Goal: Task Accomplishment & Management: Manage account settings

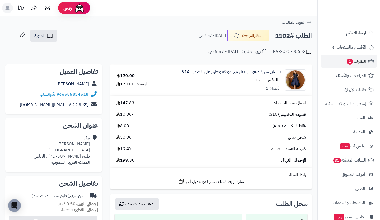
scroll to position [7, 0]
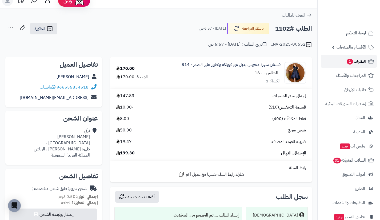
drag, startPoint x: 0, startPoint y: 0, endPoint x: 351, endPoint y: 60, distance: 356.0
click at [351, 60] on span "1" at bounding box center [349, 62] width 6 height 6
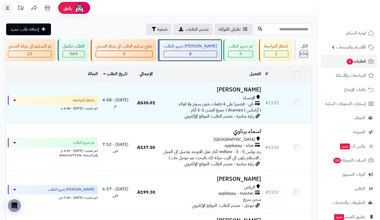
click at [208, 47] on div "[PERSON_NAME] تجهيز الطلب" at bounding box center [190, 46] width 53 height 6
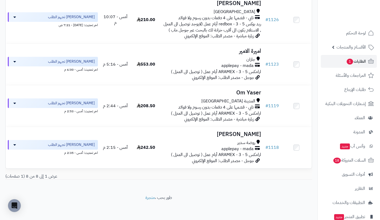
scroll to position [270, 0]
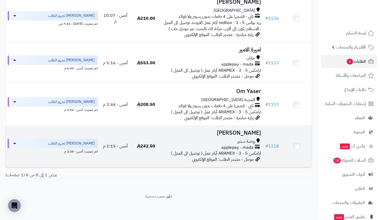
click at [239, 136] on h3 "[PERSON_NAME]" at bounding box center [211, 133] width 97 height 6
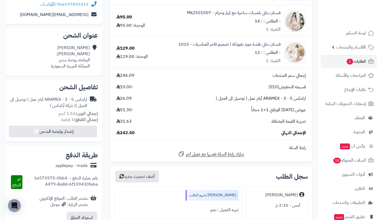
scroll to position [91, 0]
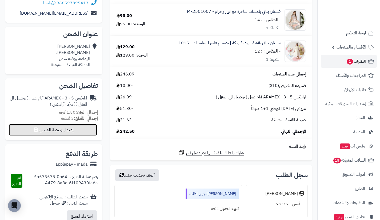
click at [54, 125] on button "إصدار بوليصة الشحن" at bounding box center [53, 130] width 88 height 12
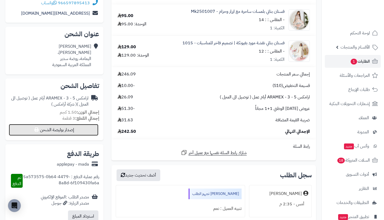
select select "******"
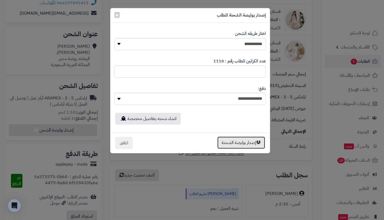
click at [237, 145] on button "إصدار بوليصة الشحنة" at bounding box center [241, 142] width 48 height 12
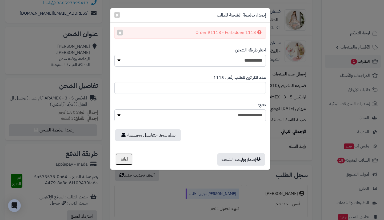
click at [125, 162] on button "اغلاق" at bounding box center [124, 159] width 18 height 12
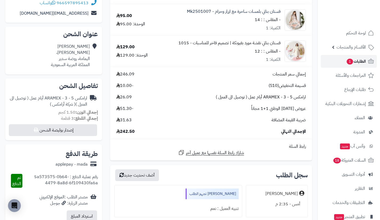
scroll to position [0, 0]
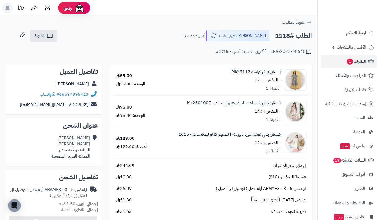
click at [97, 141] on div "Noura Alomar سلطان بن عبدالعزيز، اليمامة، روضة سدير المملكة العربية السعودية" at bounding box center [54, 147] width 88 height 28
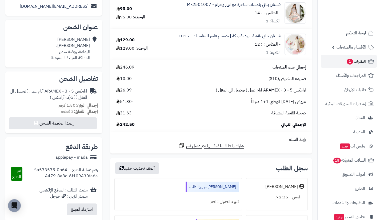
scroll to position [101, 0]
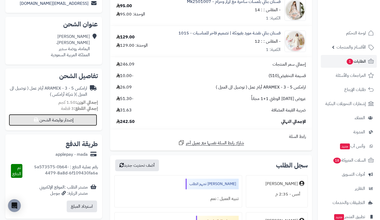
click at [84, 116] on button "إصدار بوليصة الشحن" at bounding box center [53, 120] width 88 height 12
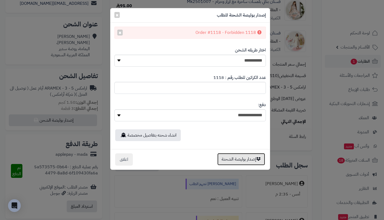
click at [239, 157] on button "إصدار بوليصة الشحنة" at bounding box center [241, 159] width 48 height 12
click at [210, 172] on div "**********" at bounding box center [192, 110] width 384 height 220
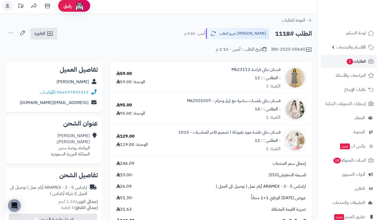
scroll to position [0, 0]
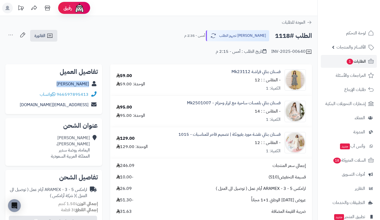
drag, startPoint x: 59, startPoint y: 81, endPoint x: 95, endPoint y: 86, distance: 36.5
click at [95, 86] on div "Noura Alomar" at bounding box center [54, 84] width 88 height 10
copy div "Noura Alomar"
drag, startPoint x: 66, startPoint y: 98, endPoint x: 88, endPoint y: 93, distance: 22.9
click at [88, 93] on div "966597895413 واتساب" at bounding box center [54, 94] width 88 height 10
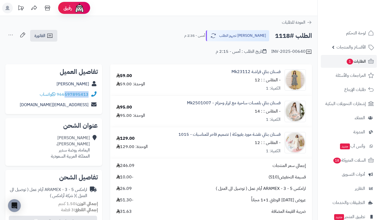
copy link "597895413"
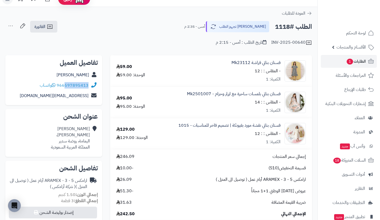
scroll to position [9, 0]
click at [23, 29] on icon at bounding box center [22, 25] width 11 height 11
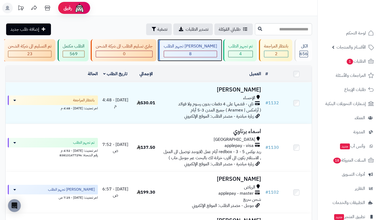
click at [201, 50] on div "جاري تجهيز الطلب 8" at bounding box center [189, 50] width 62 height 22
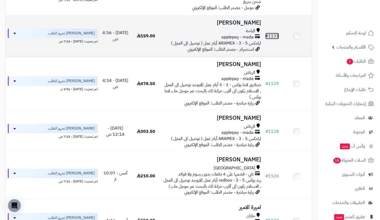
scroll to position [109, 0]
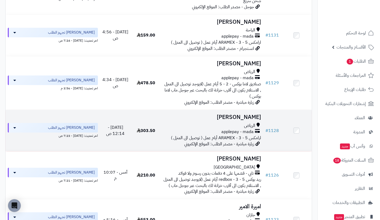
click at [239, 129] on div "الرياض" at bounding box center [211, 126] width 97 height 6
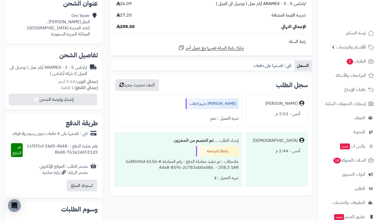
scroll to position [127, 0]
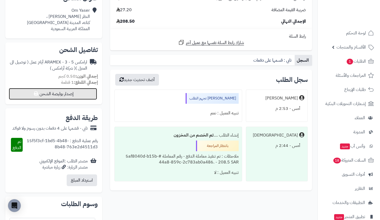
click at [90, 94] on button "إصدار بوليصة الشحن" at bounding box center [53, 94] width 88 height 12
select select "******"
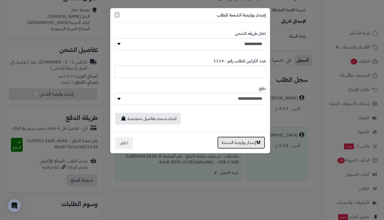
click at [235, 141] on button "إصدار بوليصة الشحنة" at bounding box center [241, 142] width 48 height 12
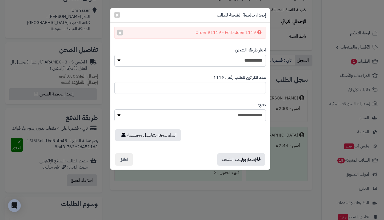
click at [284, 50] on div "**********" at bounding box center [192, 110] width 384 height 220
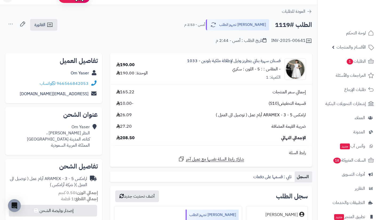
scroll to position [10, 0]
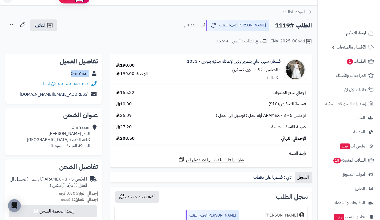
drag, startPoint x: 66, startPoint y: 71, endPoint x: 90, endPoint y: 76, distance: 23.9
click at [90, 76] on div "Om Yaser" at bounding box center [54, 73] width 88 height 10
copy div "Om Yaser"
drag, startPoint x: 65, startPoint y: 88, endPoint x: 88, endPoint y: 84, distance: 23.1
click at [88, 84] on div "966566842053 واتساب" at bounding box center [54, 84] width 88 height 10
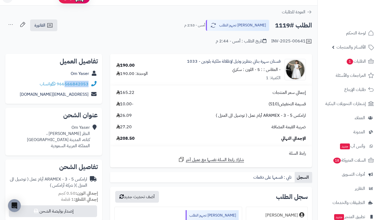
copy link "566842053"
drag, startPoint x: 30, startPoint y: 93, endPoint x: 91, endPoint y: 94, distance: 61.0
click at [91, 94] on div "soo-soo2324@hotmail.com" at bounding box center [54, 94] width 88 height 10
copy div "soo-soo2324@hotmail.com"
drag, startPoint x: 89, startPoint y: 132, endPoint x: 56, endPoint y: 141, distance: 34.1
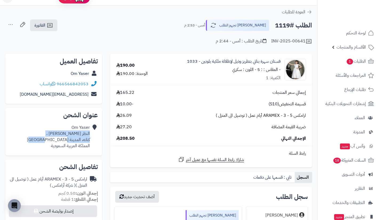
click at [56, 141] on div "Om Yaser النظر ابن عربي ، كتانه، المدينة المنورة المملكة العربية السعودية" at bounding box center [58, 136] width 63 height 24
copy div "النظر ابن عربي ، كتانه، المدينة المنورة"
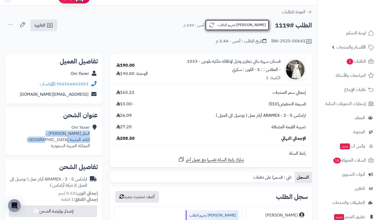
click at [252, 30] on button "جاري تجهيز الطلب" at bounding box center [237, 24] width 64 height 11
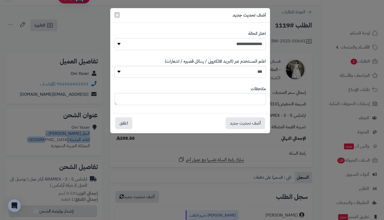
click at [243, 44] on select "**********" at bounding box center [189, 44] width 151 height 12
select select "*"
click at [114, 38] on select "**********" at bounding box center [189, 44] width 151 height 12
click at [241, 123] on button "أضف تحديث جديد" at bounding box center [244, 123] width 39 height 12
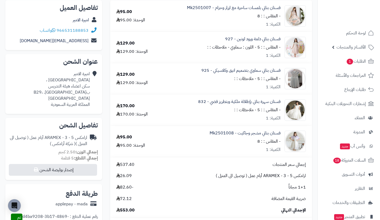
scroll to position [64, 0]
click at [82, 163] on button "إصدار بوليصة الشحن" at bounding box center [53, 169] width 88 height 12
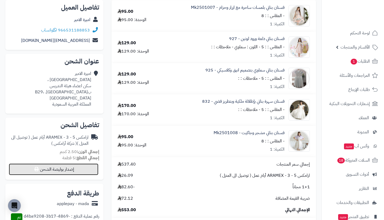
select select "******"
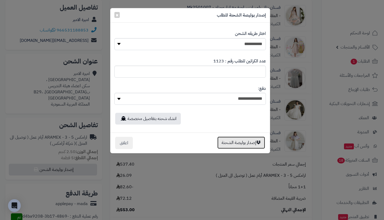
click at [233, 141] on button "إصدار بوليصة الشحنة" at bounding box center [241, 142] width 48 height 12
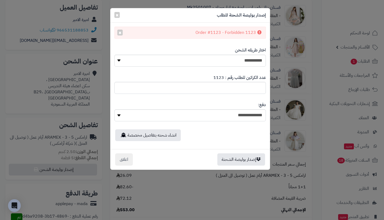
click at [286, 48] on div "**********" at bounding box center [192, 110] width 384 height 220
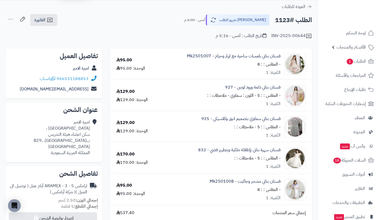
scroll to position [15, 0]
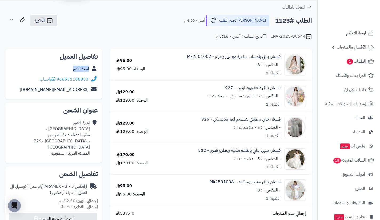
drag, startPoint x: 68, startPoint y: 67, endPoint x: 91, endPoint y: 68, distance: 22.4
click at [91, 68] on div "اميرة الامير" at bounding box center [54, 69] width 88 height 10
copy div "اميرة الامير"
click at [92, 212] on button "إصدار بوليصة الشحن" at bounding box center [53, 218] width 88 height 12
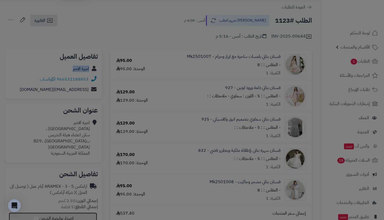
select select "******"
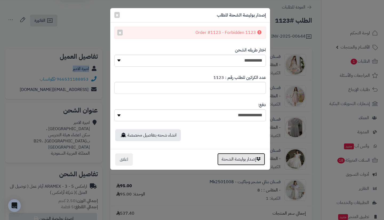
click at [223, 159] on button "إصدار بوليصة الشحنة" at bounding box center [241, 159] width 48 height 12
click at [126, 159] on button "اغلاق" at bounding box center [124, 159] width 18 height 12
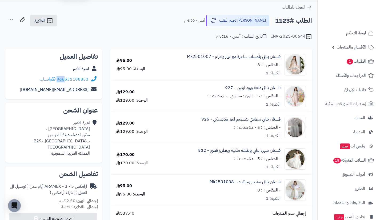
drag, startPoint x: 65, startPoint y: 83, endPoint x: 90, endPoint y: 80, distance: 25.2
click at [90, 80] on div "966531188853 واتساب" at bounding box center [54, 79] width 88 height 10
click at [18, 77] on div "966531188853 واتساب" at bounding box center [54, 79] width 88 height 10
drag, startPoint x: 66, startPoint y: 83, endPoint x: 88, endPoint y: 80, distance: 22.3
click at [88, 80] on div "966531188853 واتساب" at bounding box center [54, 79] width 88 height 10
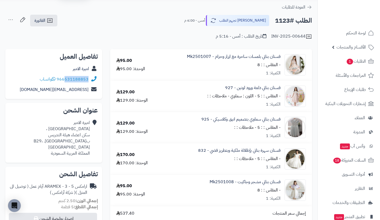
copy link "531188853"
drag, startPoint x: 45, startPoint y: 92, endPoint x: 87, endPoint y: 90, distance: 42.1
click at [87, 90] on div "aalamir@live.com" at bounding box center [54, 89] width 88 height 10
copy link "aalamir@live.com"
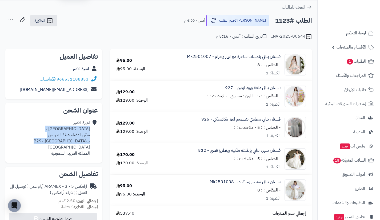
drag, startPoint x: 89, startPoint y: 130, endPoint x: 78, endPoint y: 140, distance: 15.3
click at [78, 140] on div "اميرة الامير جامعة جازان ، سكن اعضاء هيئة التدريس بجامعة جازان. B29، جازان المم…" at bounding box center [50, 138] width 80 height 36
copy div "جامعة جازان ، سكن اعضاء هيئة التدريس بجامعة جازان. B29، جازان"
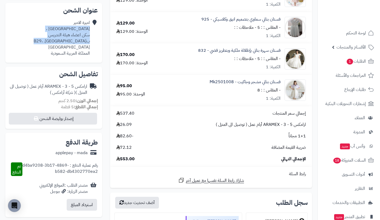
scroll to position [0, 0]
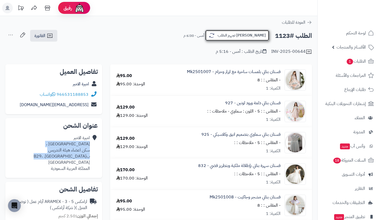
click at [248, 31] on button "[PERSON_NAME] تجهيز الطلب" at bounding box center [237, 35] width 64 height 11
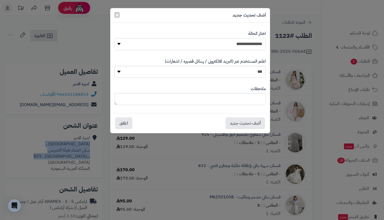
click at [244, 44] on select "**********" at bounding box center [189, 44] width 151 height 12
select select "*"
click at [114, 38] on select "**********" at bounding box center [189, 44] width 151 height 12
click at [243, 118] on button "أضف تحديث جديد" at bounding box center [244, 123] width 39 height 12
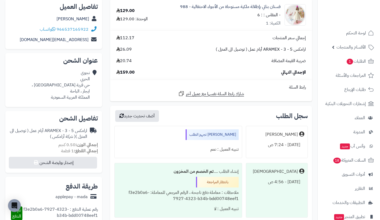
scroll to position [78, 0]
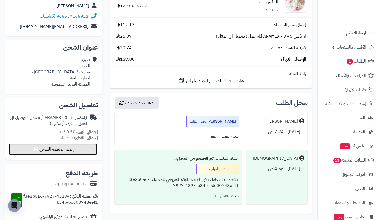
click at [84, 147] on button "إصدار بوليصة الشحن" at bounding box center [53, 149] width 88 height 12
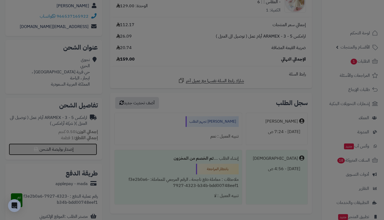
select select "******"
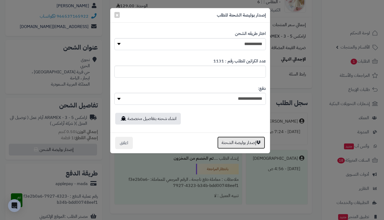
click at [239, 142] on button "إصدار بوليصة الشحنة" at bounding box center [241, 142] width 48 height 12
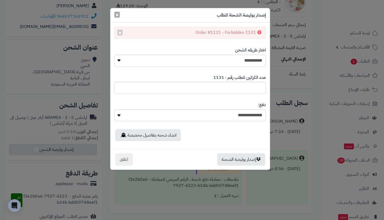
click at [118, 15] on span "×" at bounding box center [116, 15] width 3 height 8
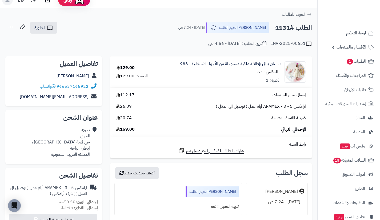
scroll to position [5, 0]
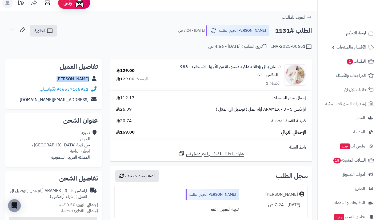
drag, startPoint x: 65, startPoint y: 79, endPoint x: 90, endPoint y: 79, distance: 24.8
click at [90, 79] on div "[PERSON_NAME]" at bounding box center [54, 79] width 88 height 10
copy div "[PERSON_NAME]"
drag, startPoint x: 66, startPoint y: 93, endPoint x: 88, endPoint y: 89, distance: 22.3
click at [88, 89] on div "966537165922 واتساب" at bounding box center [54, 89] width 88 height 10
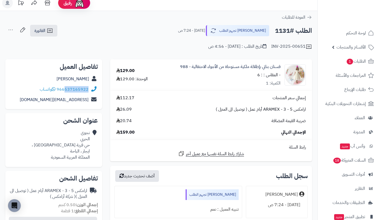
copy link "537165922"
drag, startPoint x: 39, startPoint y: 99, endPoint x: 88, endPoint y: 100, distance: 49.5
click at [88, 100] on div "[EMAIL_ADDRESS][DOMAIN_NAME]" at bounding box center [54, 100] width 88 height 10
copy link "[EMAIL_ADDRESS][DOMAIN_NAME]"
drag, startPoint x: 89, startPoint y: 146, endPoint x: 67, endPoint y: 153, distance: 23.2
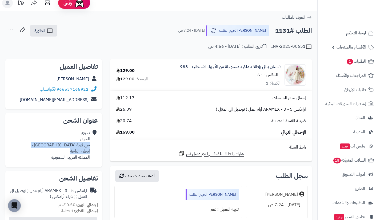
click at [67, 153] on div "[PERSON_NAME] حي قرية [GEOGRAPHIC_DATA] ، [GEOGRAPHIC_DATA] ، الباحة المملكة ال…" at bounding box center [61, 145] width 58 height 30
copy div "حي قرية [GEOGRAPHIC_DATA] ، [GEOGRAPHIC_DATA] ، [GEOGRAPHIC_DATA]"
click at [215, 27] on icon "button" at bounding box center [211, 30] width 6 height 6
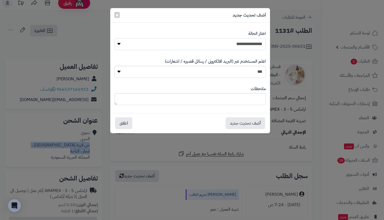
click at [235, 41] on select "**********" at bounding box center [189, 44] width 151 height 12
select select "*"
click at [114, 38] on select "**********" at bounding box center [189, 44] width 151 height 12
click at [247, 123] on button "أضف تحديث جديد" at bounding box center [244, 123] width 39 height 12
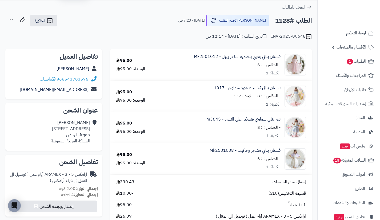
scroll to position [15, 0]
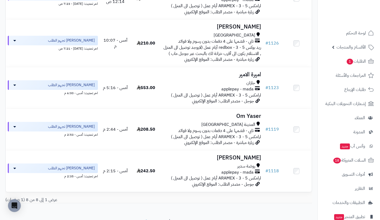
scroll to position [270, 0]
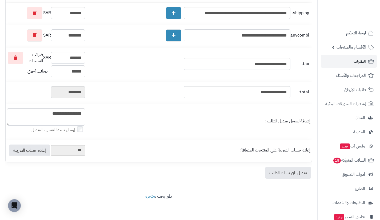
scroll to position [381, 0]
click at [282, 174] on link "تعديل باقي بيانات الطلب" at bounding box center [288, 173] width 46 height 12
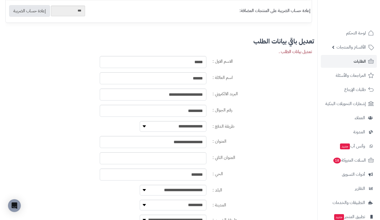
scroll to position [584, 0]
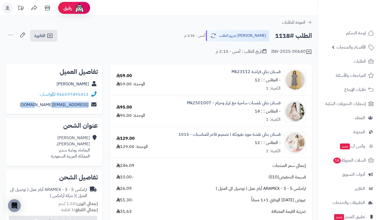
drag, startPoint x: 36, startPoint y: 104, endPoint x: 88, endPoint y: 106, distance: 52.2
click at [88, 106] on div "[EMAIL_ADDRESS][DOMAIN_NAME]" at bounding box center [54, 105] width 88 height 10
copy link "[EMAIL_ADDRESS][DOMAIN_NAME]"
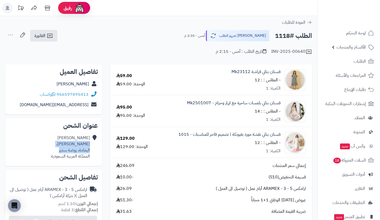
drag, startPoint x: 89, startPoint y: 145, endPoint x: 59, endPoint y: 151, distance: 30.7
click at [59, 151] on div "Noura Alomar سلطان بن عبدالعزيز، اليمامة، روضة سدير المملكة العربية السعودية" at bounding box center [70, 147] width 39 height 24
copy div "سلطان بن عبدالعزيز، اليمامة، روضة سدير"
click at [243, 41] on button "[PERSON_NAME] تجهيز الطلب" at bounding box center [237, 35] width 64 height 11
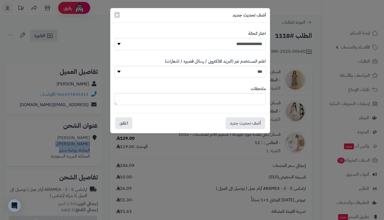
click at [232, 41] on select "**********" at bounding box center [189, 44] width 151 height 12
select select "*"
click at [114, 38] on select "**********" at bounding box center [189, 44] width 151 height 12
click at [246, 125] on button "أضف تحديث جديد" at bounding box center [244, 123] width 39 height 12
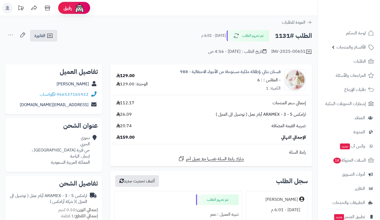
scroll to position [5, 0]
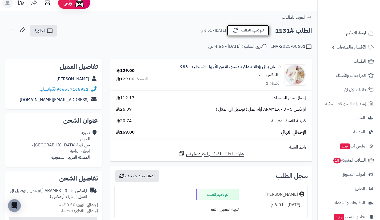
click at [241, 31] on button "تم تجهيز الطلب" at bounding box center [247, 30] width 43 height 11
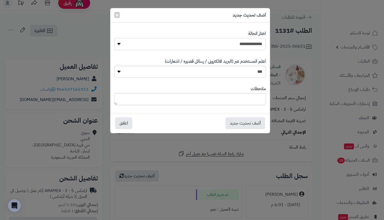
click at [235, 46] on select "**********" at bounding box center [189, 44] width 151 height 12
select select "**"
click at [114, 38] on select "**********" at bounding box center [189, 44] width 151 height 12
click at [245, 123] on button "أضف تحديث جديد" at bounding box center [244, 123] width 39 height 12
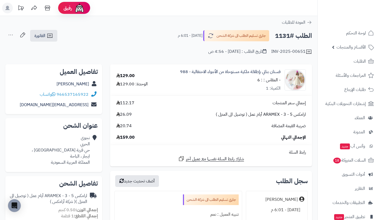
scroll to position [5, 0]
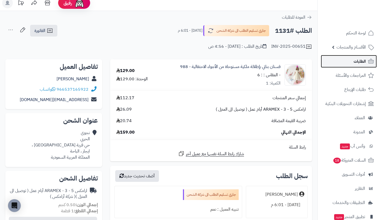
click at [352, 62] on link "الطلبات" at bounding box center [348, 61] width 56 height 13
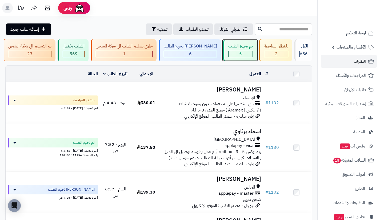
click at [246, 51] on div "5" at bounding box center [240, 54] width 24 height 6
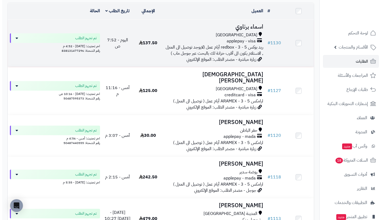
scroll to position [64, 0]
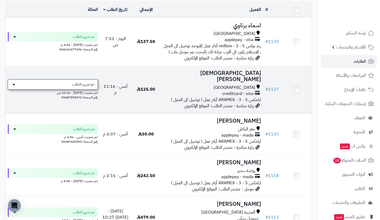
click at [93, 85] on span "تم تجهيز الطلب" at bounding box center [83, 84] width 22 height 5
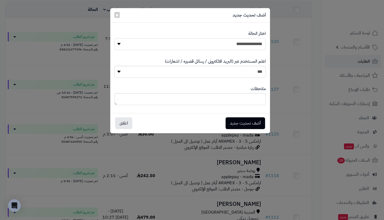
click at [212, 40] on select "**********" at bounding box center [189, 44] width 151 height 12
select select "**"
click at [114, 38] on select "**********" at bounding box center [189, 44] width 151 height 12
click at [240, 119] on button "أضف تحديث جديد" at bounding box center [244, 123] width 39 height 12
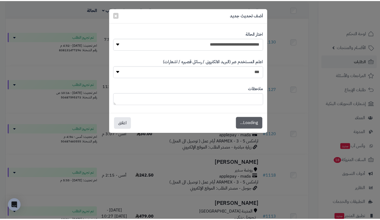
scroll to position [81, 0]
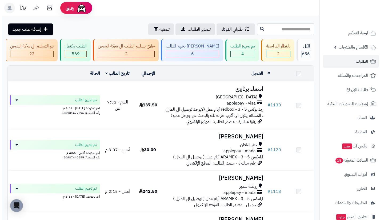
scroll to position [64, 0]
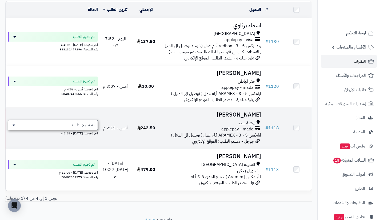
click at [87, 128] on span "تم تجهيز الطلب" at bounding box center [83, 124] width 22 height 5
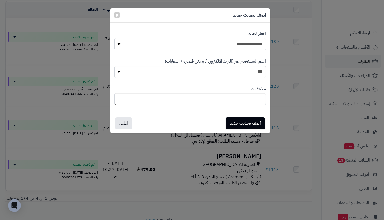
click at [209, 48] on select "**********" at bounding box center [189, 44] width 151 height 12
select select "**"
click at [114, 38] on select "**********" at bounding box center [189, 44] width 151 height 12
click at [235, 124] on button "أضف تحديث جديد" at bounding box center [244, 123] width 39 height 12
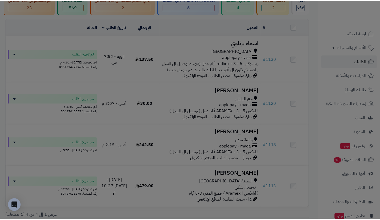
scroll to position [81, 0]
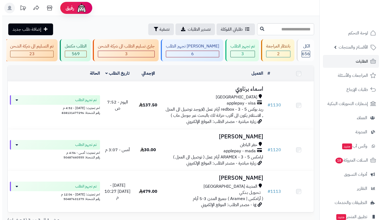
scroll to position [50, 0]
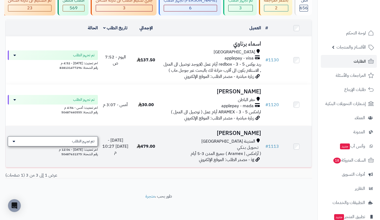
click at [80, 140] on span "تم تجهيز الطلب" at bounding box center [83, 141] width 22 height 5
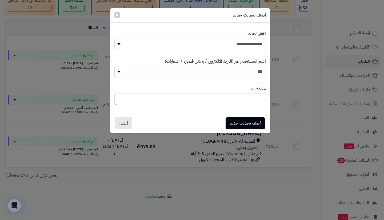
click at [214, 42] on select "**********" at bounding box center [189, 44] width 151 height 12
select select "**"
click at [114, 38] on select "**********" at bounding box center [189, 44] width 151 height 12
click at [243, 123] on button "أضف تحديث جديد" at bounding box center [244, 123] width 39 height 12
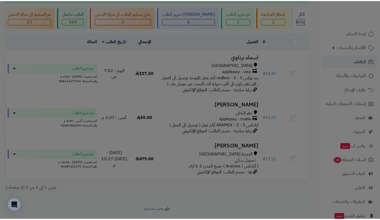
scroll to position [67, 0]
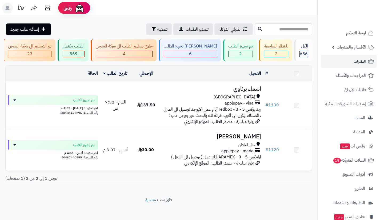
scroll to position [8, 0]
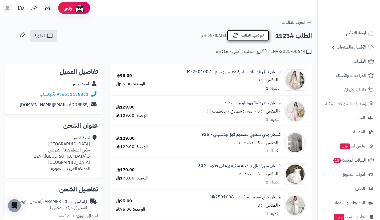
click at [240, 37] on button "تم تجهيز الطلب" at bounding box center [247, 35] width 43 height 11
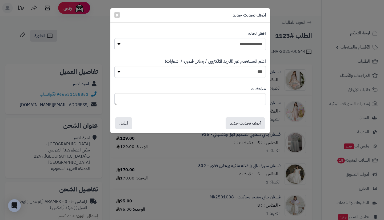
click at [238, 47] on select "**********" at bounding box center [189, 44] width 151 height 12
select select "**"
click at [114, 38] on select "**********" at bounding box center [189, 44] width 151 height 12
click at [239, 124] on button "أضف تحديث جديد" at bounding box center [244, 123] width 39 height 12
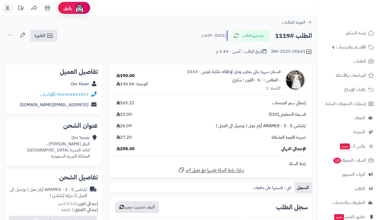
scroll to position [10, 0]
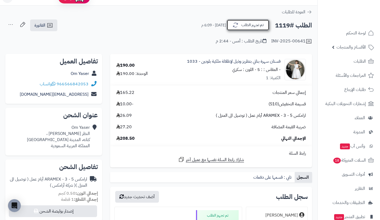
click at [247, 28] on button "تم تجهيز الطلب" at bounding box center [247, 24] width 43 height 11
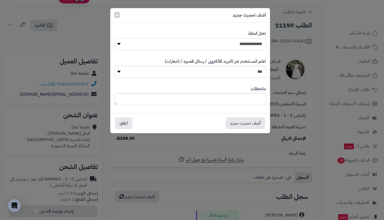
click at [249, 45] on select "**********" at bounding box center [189, 44] width 151 height 12
select select "**"
click at [114, 38] on select "**********" at bounding box center [189, 44] width 151 height 12
click at [252, 122] on button "أضف تحديث جديد" at bounding box center [244, 123] width 39 height 12
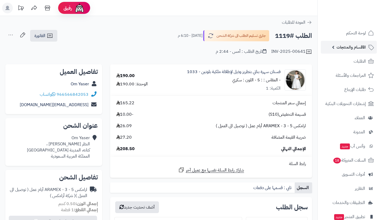
scroll to position [10, 0]
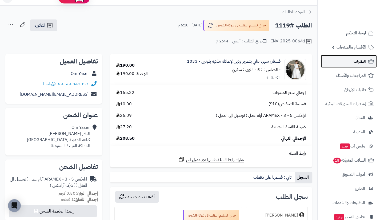
click at [345, 58] on link "الطلبات" at bounding box center [348, 61] width 56 height 13
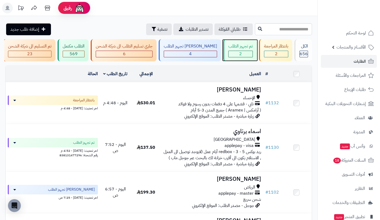
click at [246, 56] on div "2" at bounding box center [240, 54] width 24 height 6
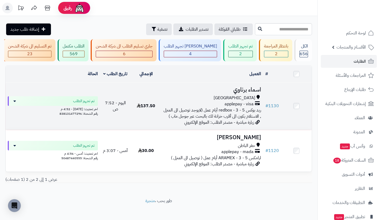
click at [244, 118] on span "ريد بوكس redbox - 3 - 5 أيام عمل (لايوجد توصيل الى المنزل , الاستلام يكون الى أ…" at bounding box center [211, 113] width 97 height 13
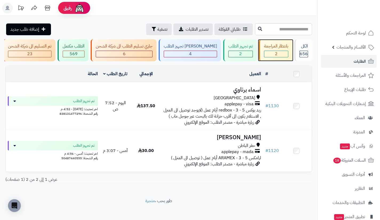
click at [272, 52] on div "2" at bounding box center [276, 54] width 24 height 6
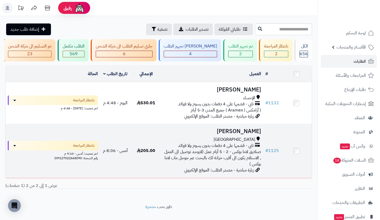
click at [239, 134] on h3 "[PERSON_NAME]" at bounding box center [211, 131] width 97 height 6
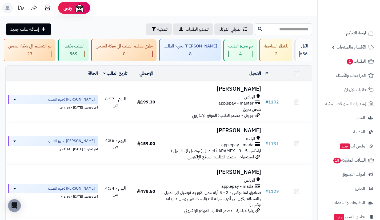
scroll to position [270, 0]
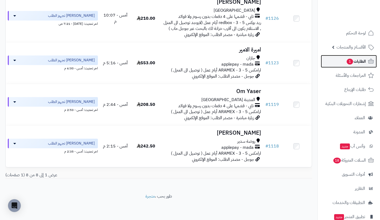
drag, startPoint x: 0, startPoint y: 0, endPoint x: 339, endPoint y: 60, distance: 344.3
click at [339, 60] on link "الطلبات 1" at bounding box center [348, 61] width 56 height 13
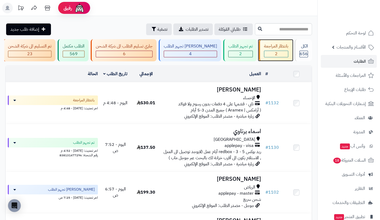
click at [276, 51] on span "2" at bounding box center [276, 54] width 3 height 6
